Goal: Navigation & Orientation: Find specific page/section

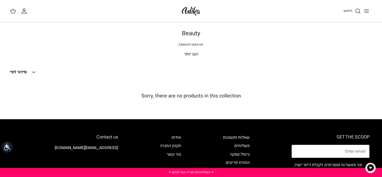
click at [191, 53] on p "הצג יותר" at bounding box center [191, 54] width 352 height 7
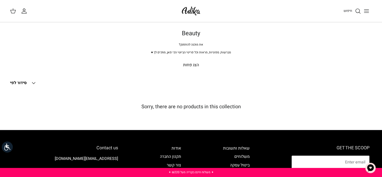
click at [191, 65] on p "הצג פחות" at bounding box center [191, 65] width 352 height 7
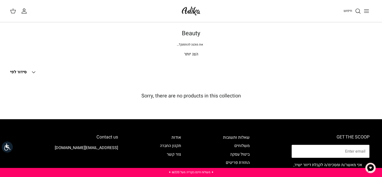
click at [193, 55] on p "הצג יותר" at bounding box center [191, 54] width 352 height 7
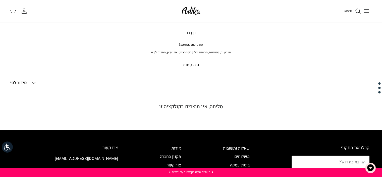
click at [191, 36] on font "יוֹפִי" at bounding box center [191, 33] width 9 height 9
click at [195, 5] on img at bounding box center [190, 11] width 21 height 12
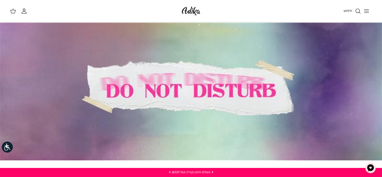
click at [368, 10] on icon "Toggle menu" at bounding box center [366, 11] width 6 height 6
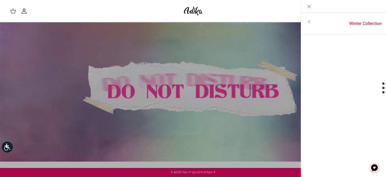
click at [368, 10] on div "Left" at bounding box center [343, 6] width 85 height 13
click at [308, 6] on icon "Close" at bounding box center [309, 7] width 6 height 6
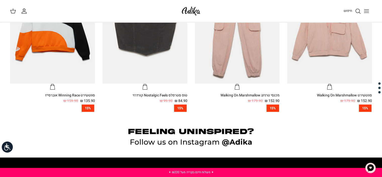
scroll to position [372, 0]
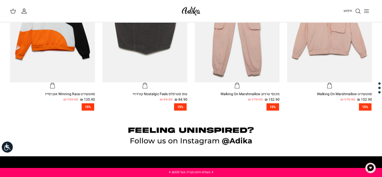
click at [368, 8] on icon "Toggle menu" at bounding box center [366, 11] width 6 height 6
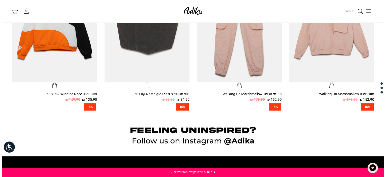
scroll to position [373, 0]
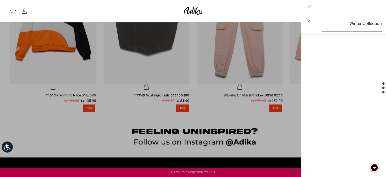
click at [368, 24] on link "Winter Collection" at bounding box center [351, 24] width 69 height 16
click at [368, 22] on link "לכל הפריטים" at bounding box center [343, 22] width 80 height 13
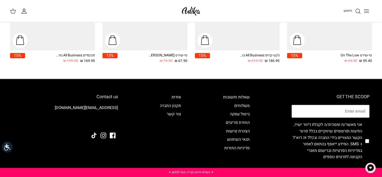
scroll to position [700, 0]
